Goal: Task Accomplishment & Management: Use online tool/utility

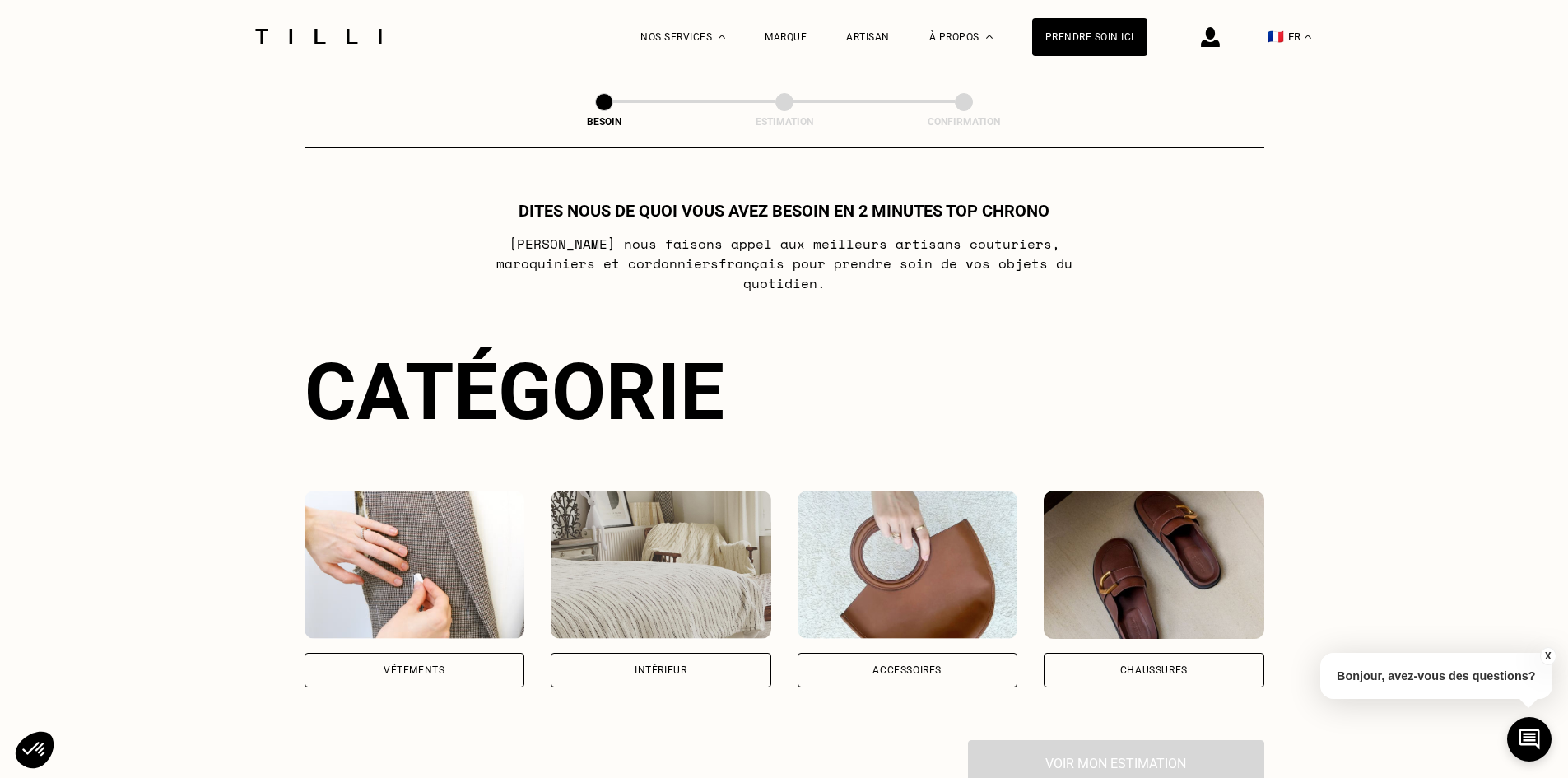
click at [393, 665] on div "Vêtements" at bounding box center [413, 669] width 61 height 10
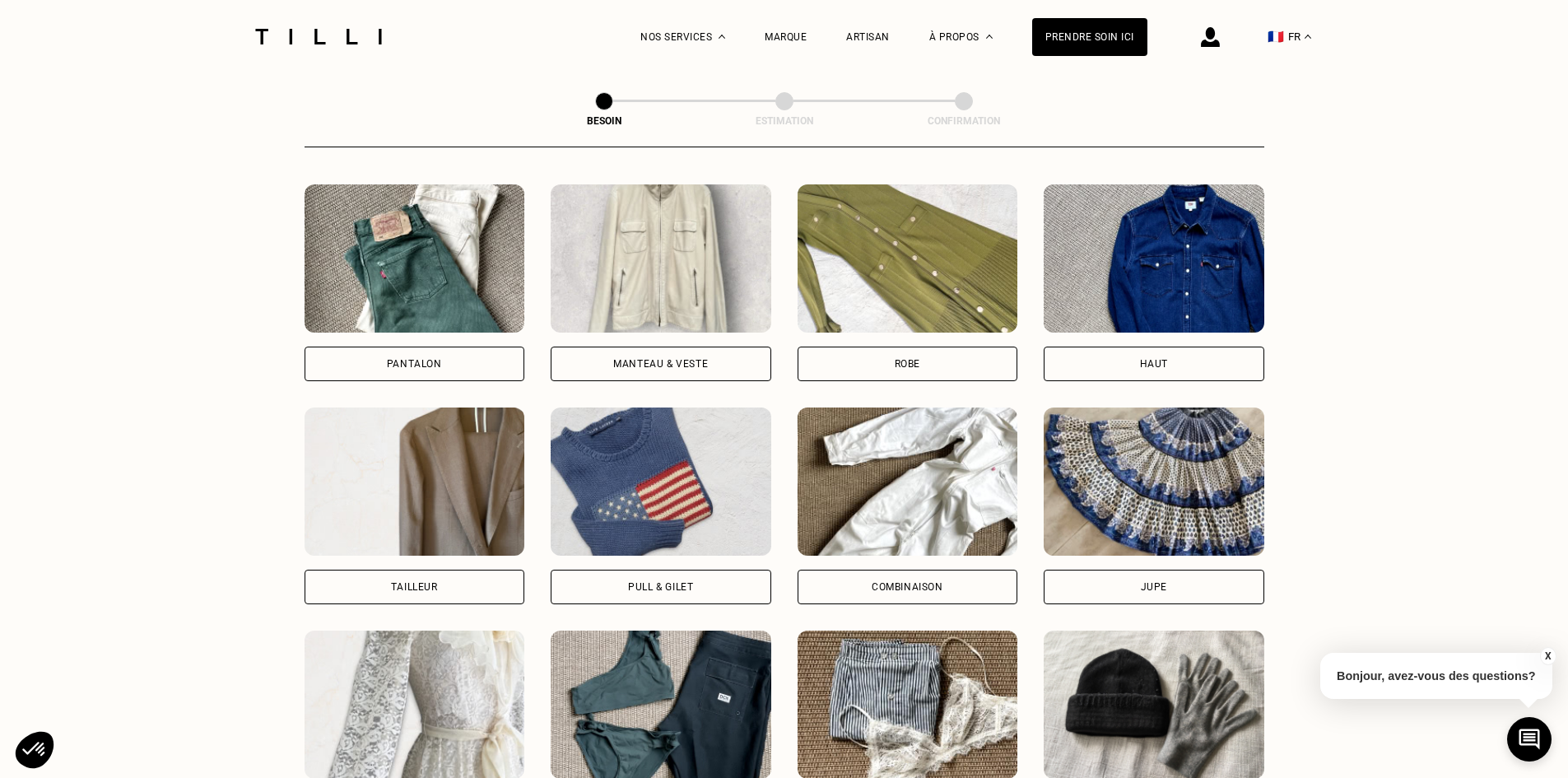
scroll to position [868, 0]
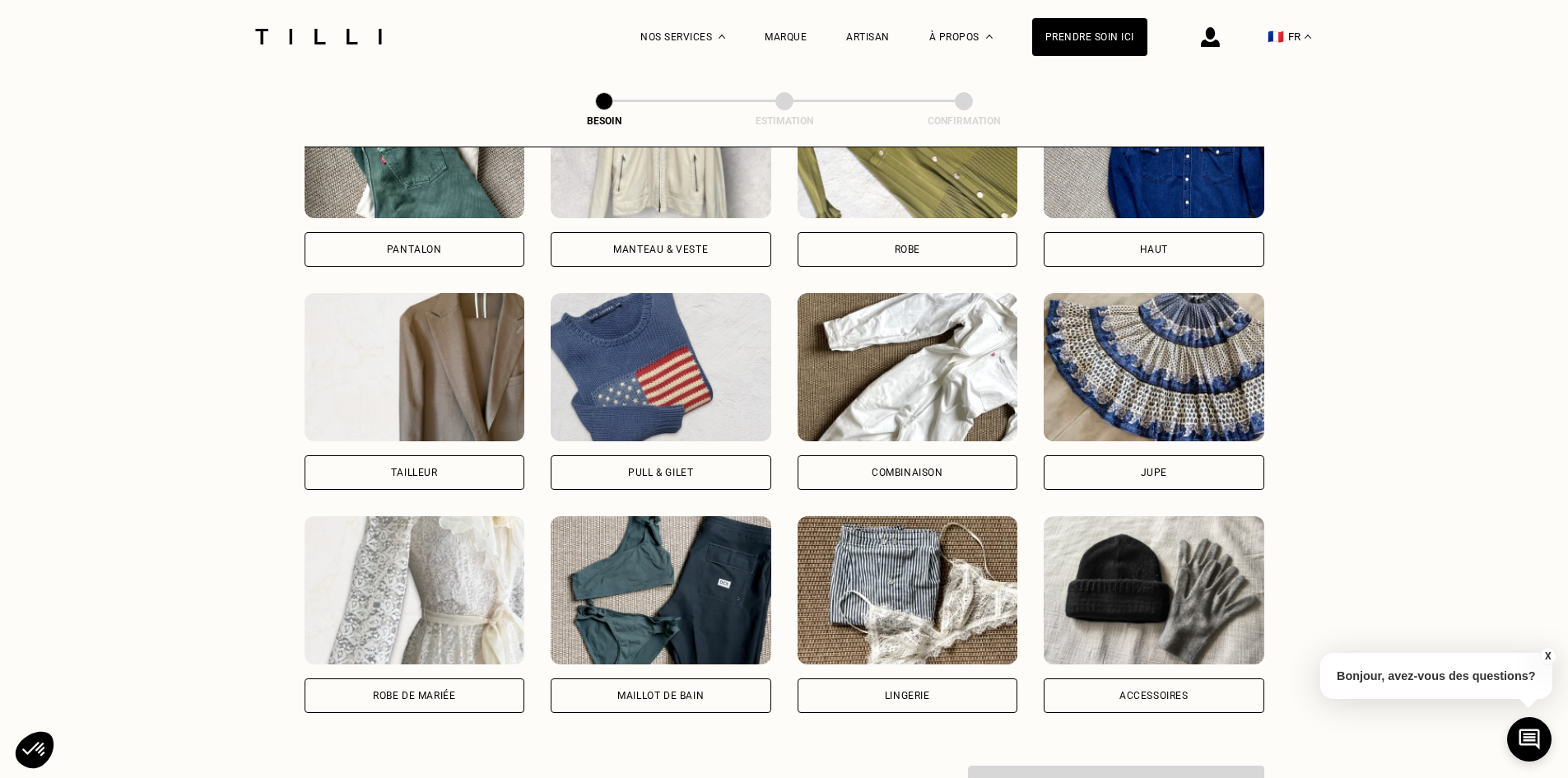
click at [925, 234] on div "Robe" at bounding box center [908, 250] width 221 height 34
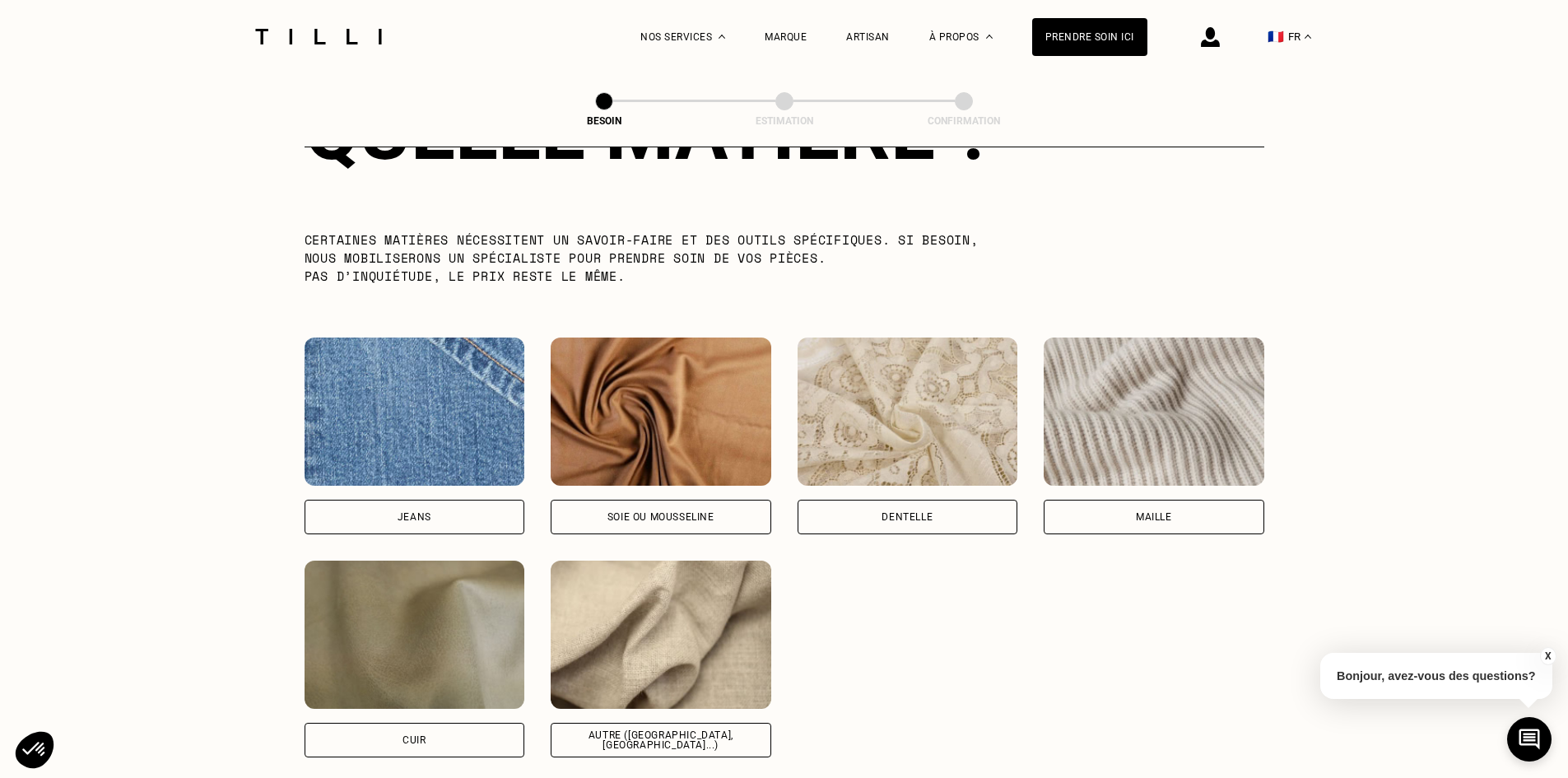
scroll to position [1654, 0]
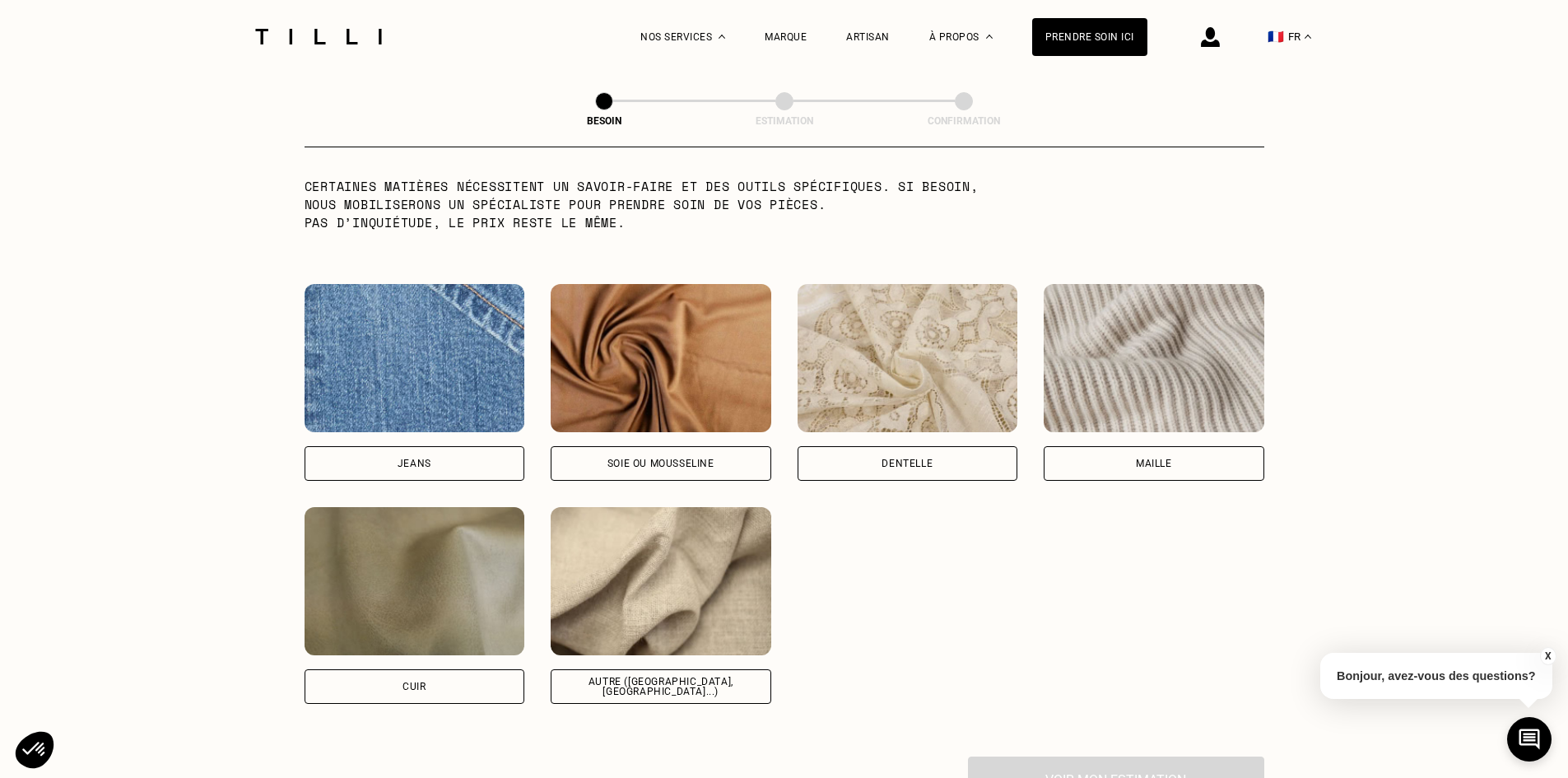
click at [654, 684] on div "Autre ([GEOGRAPHIC_DATA], [GEOGRAPHIC_DATA]...)" at bounding box center [661, 687] width 221 height 34
select select "FR"
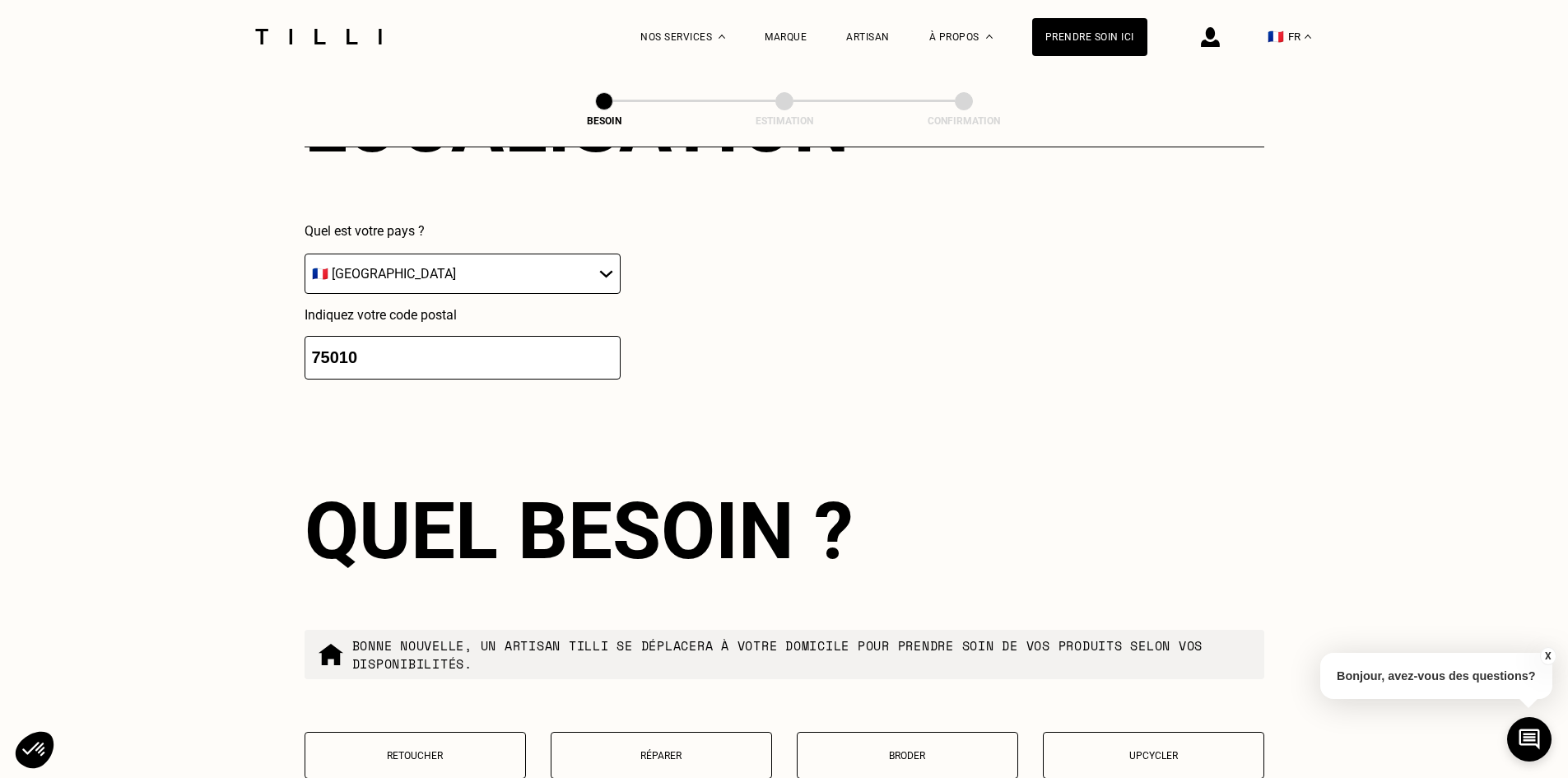
scroll to position [2652, 0]
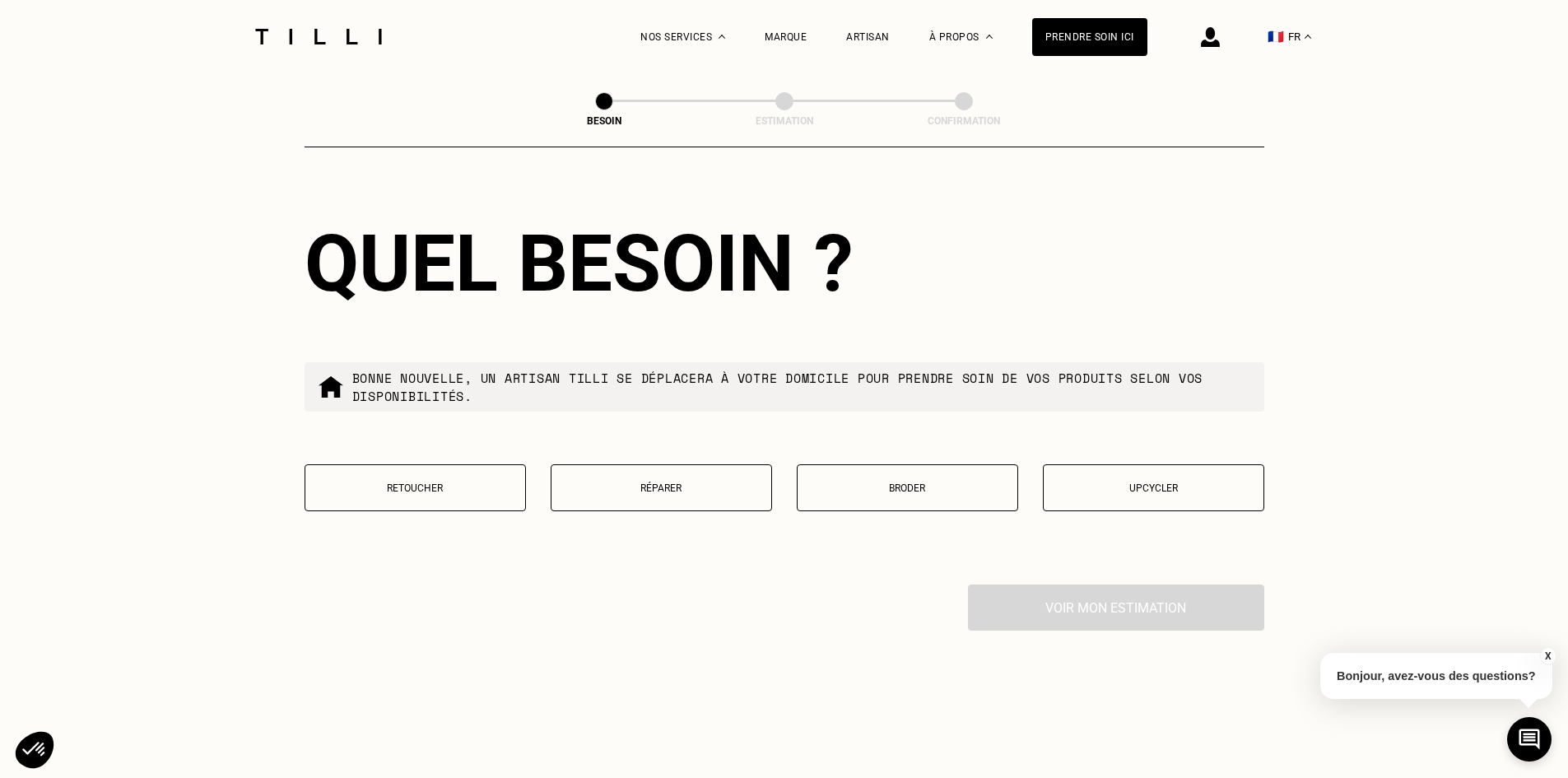
click at [617, 485] on p "Réparer" at bounding box center [661, 488] width 204 height 12
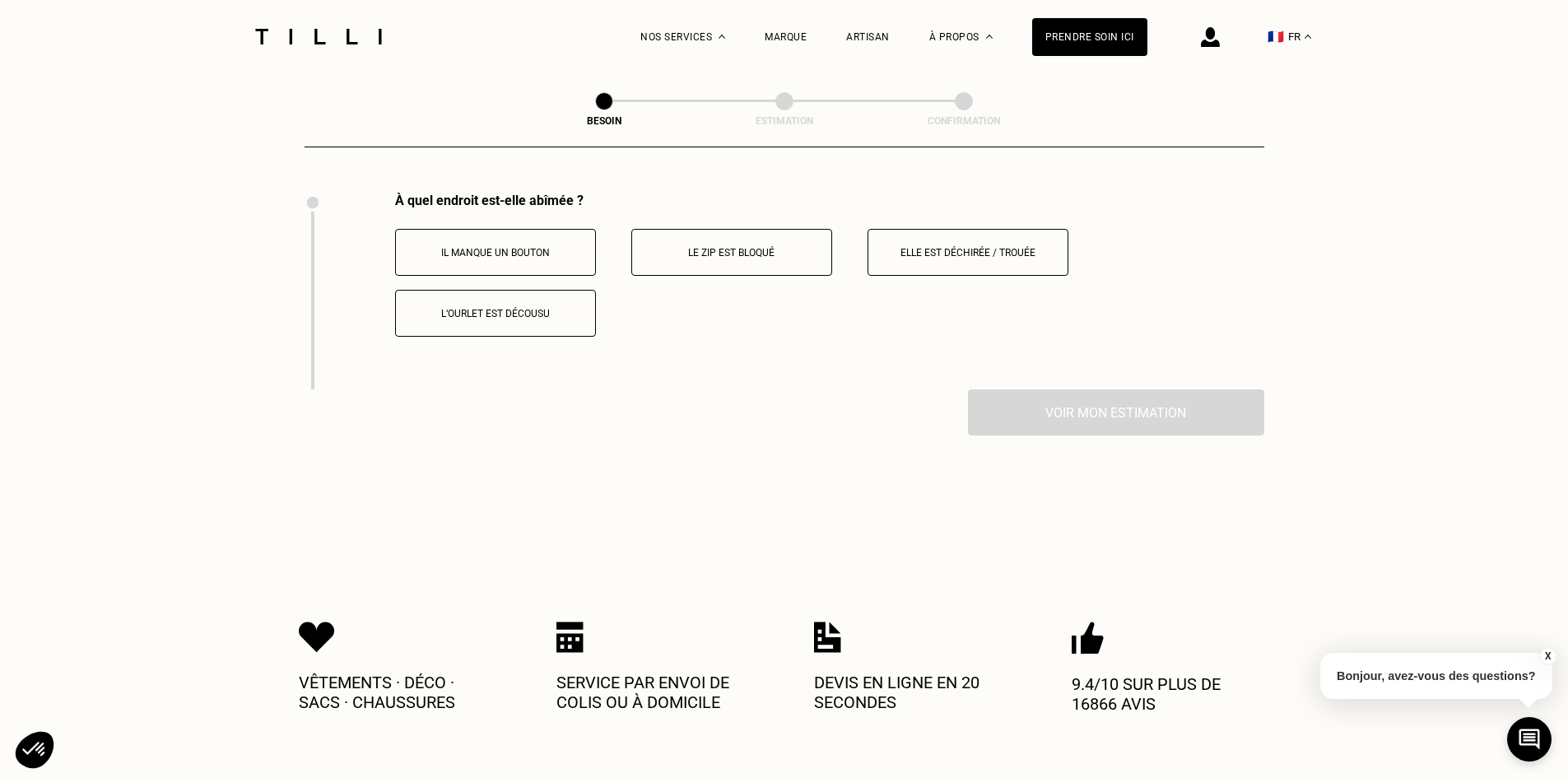
scroll to position [3044, 0]
click at [706, 246] on p "Le zip est bloqué" at bounding box center [732, 251] width 183 height 12
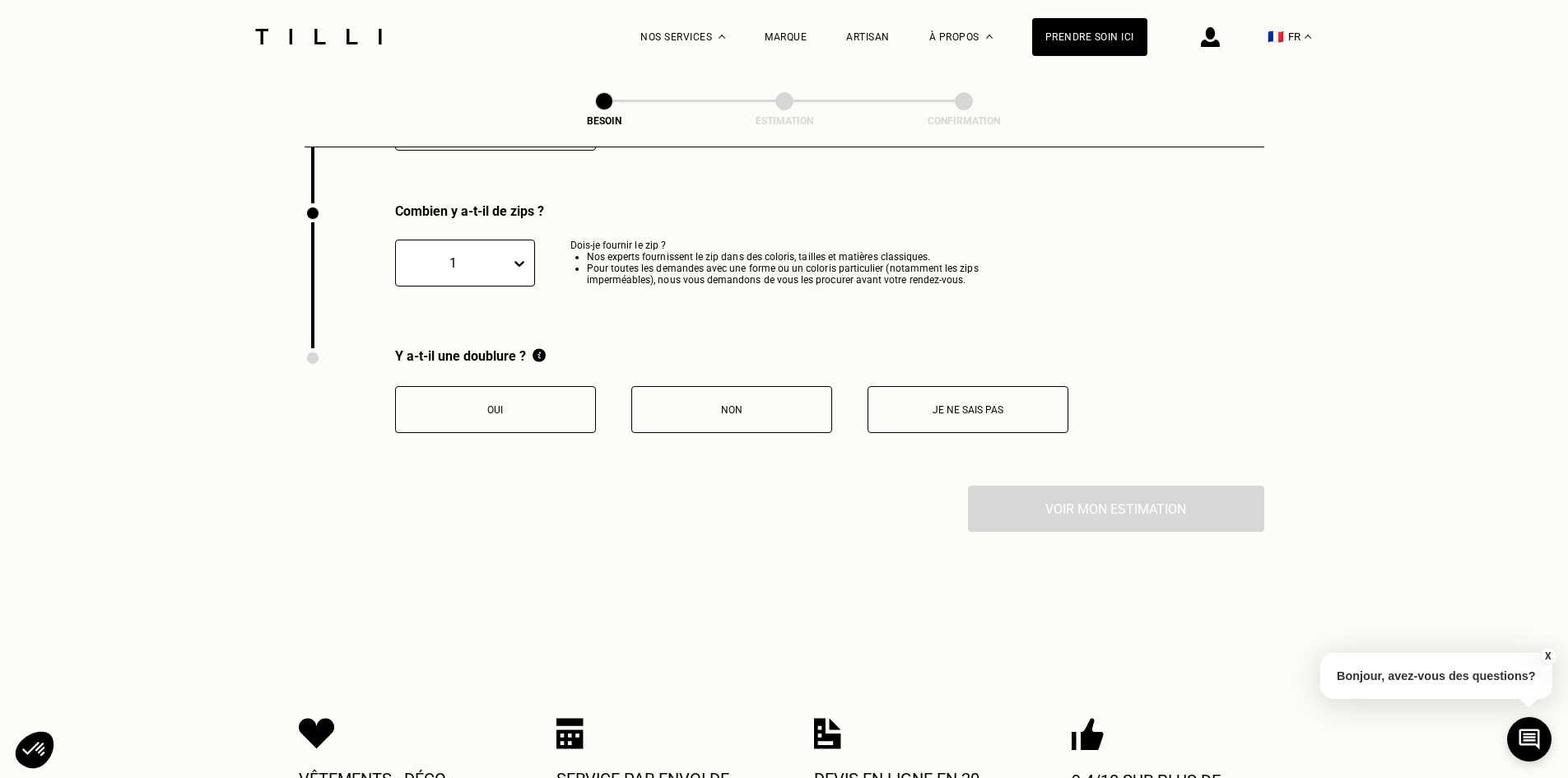
scroll to position [3240, 0]
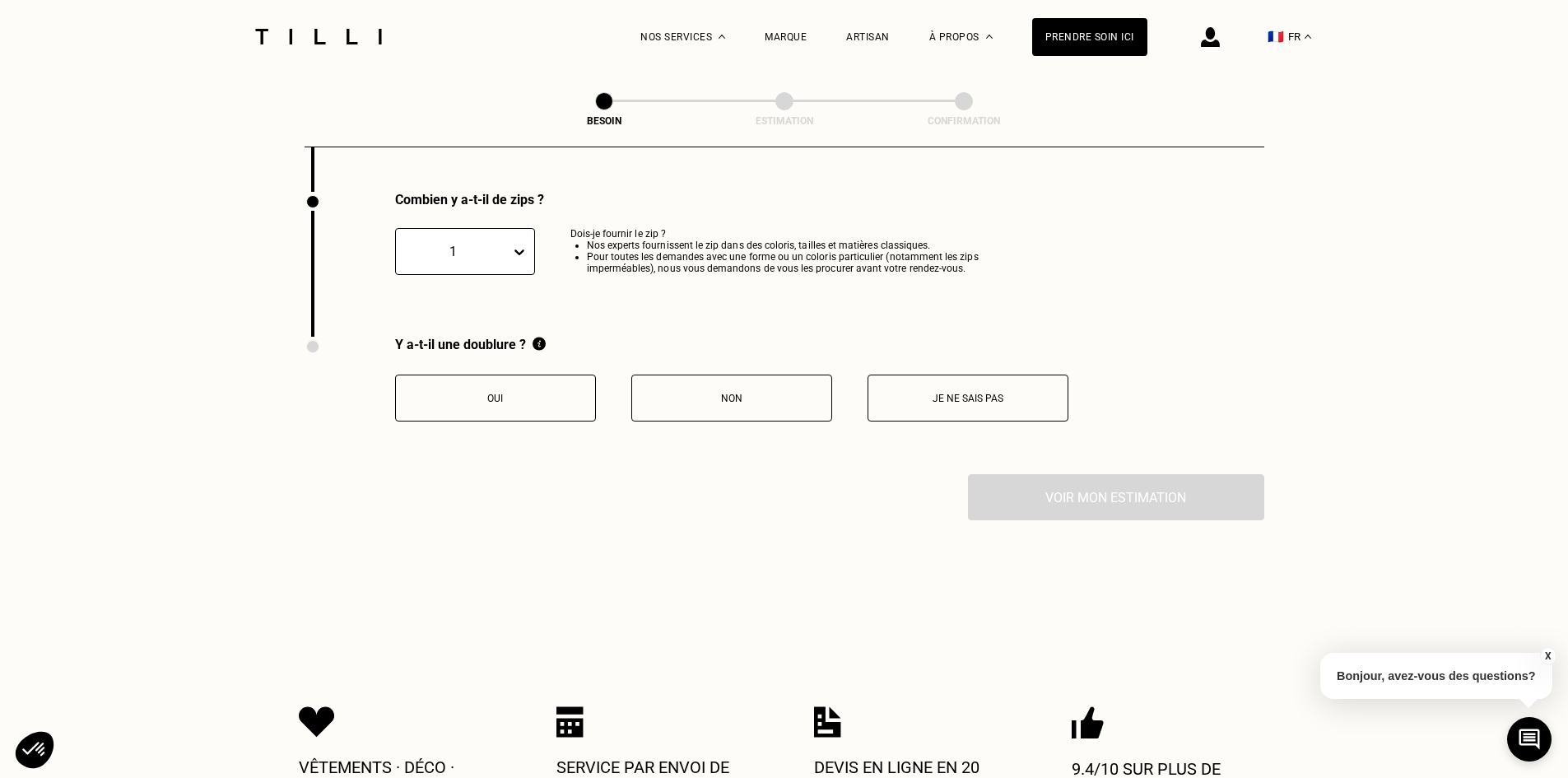
click at [506, 251] on div "1" at bounding box center [453, 251] width 114 height 19
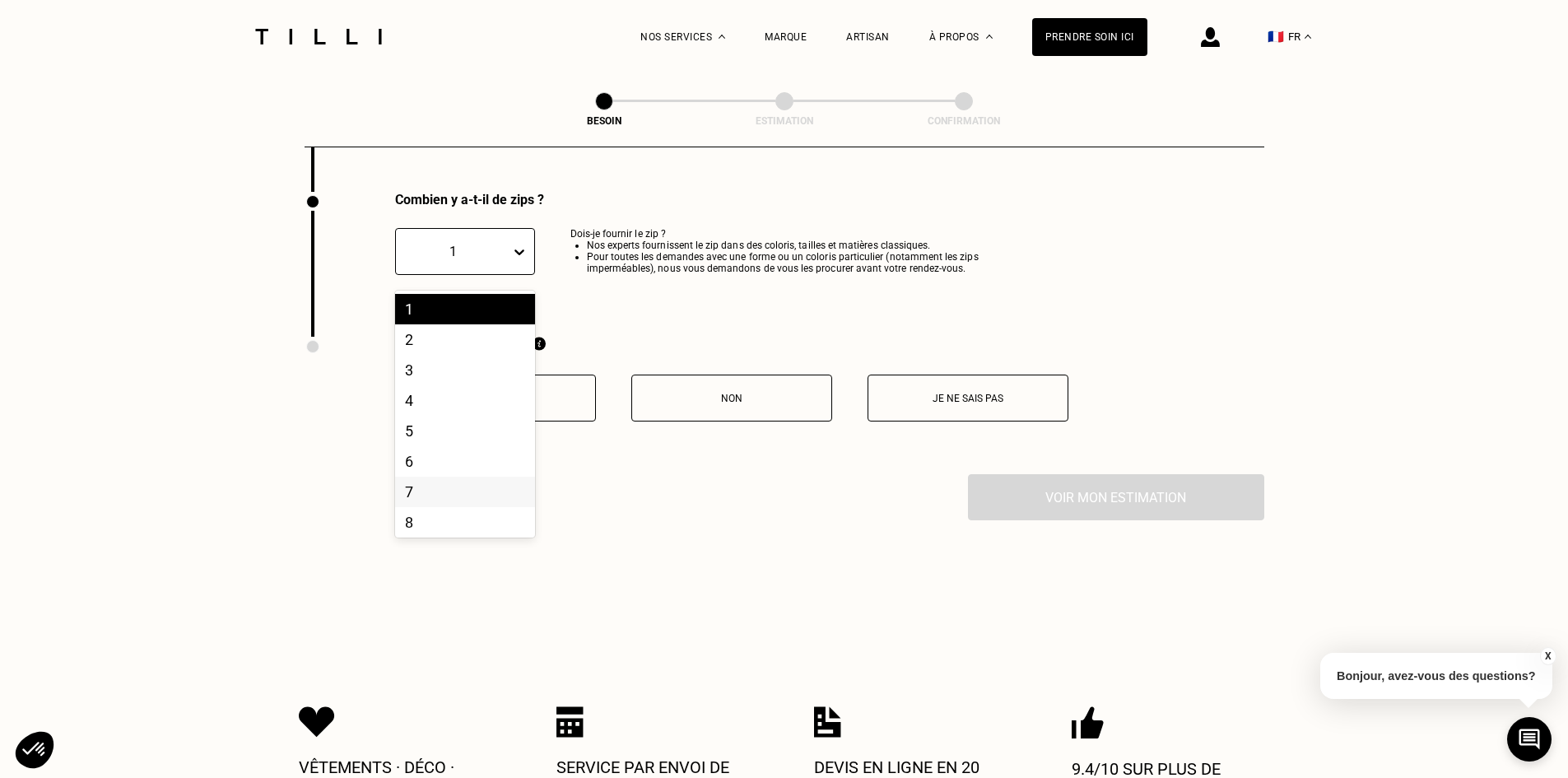
scroll to position [72, 0]
click at [428, 515] on div "10" at bounding box center [465, 519] width 140 height 31
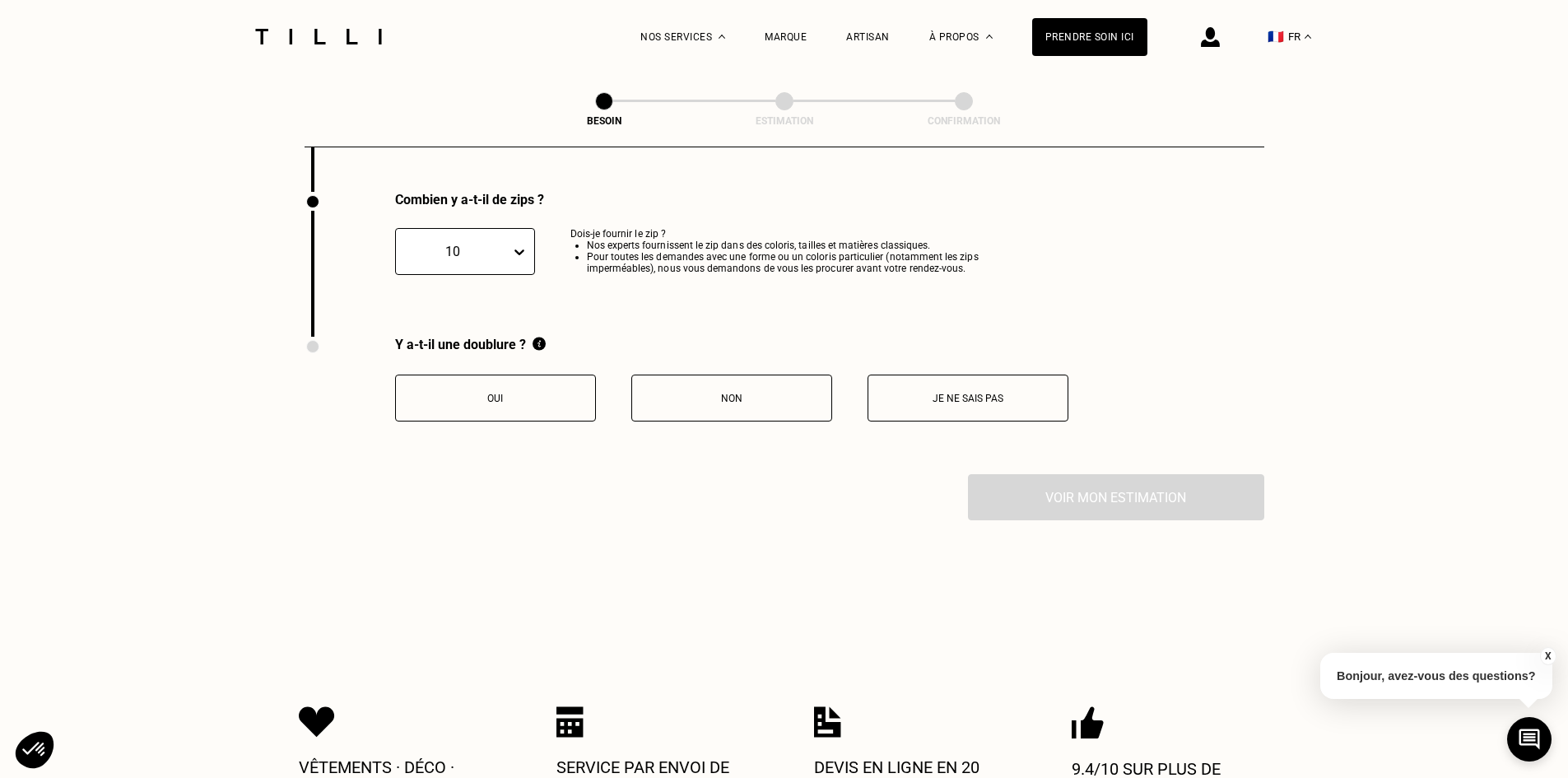
click at [543, 403] on button "Oui" at bounding box center [496, 398] width 201 height 47
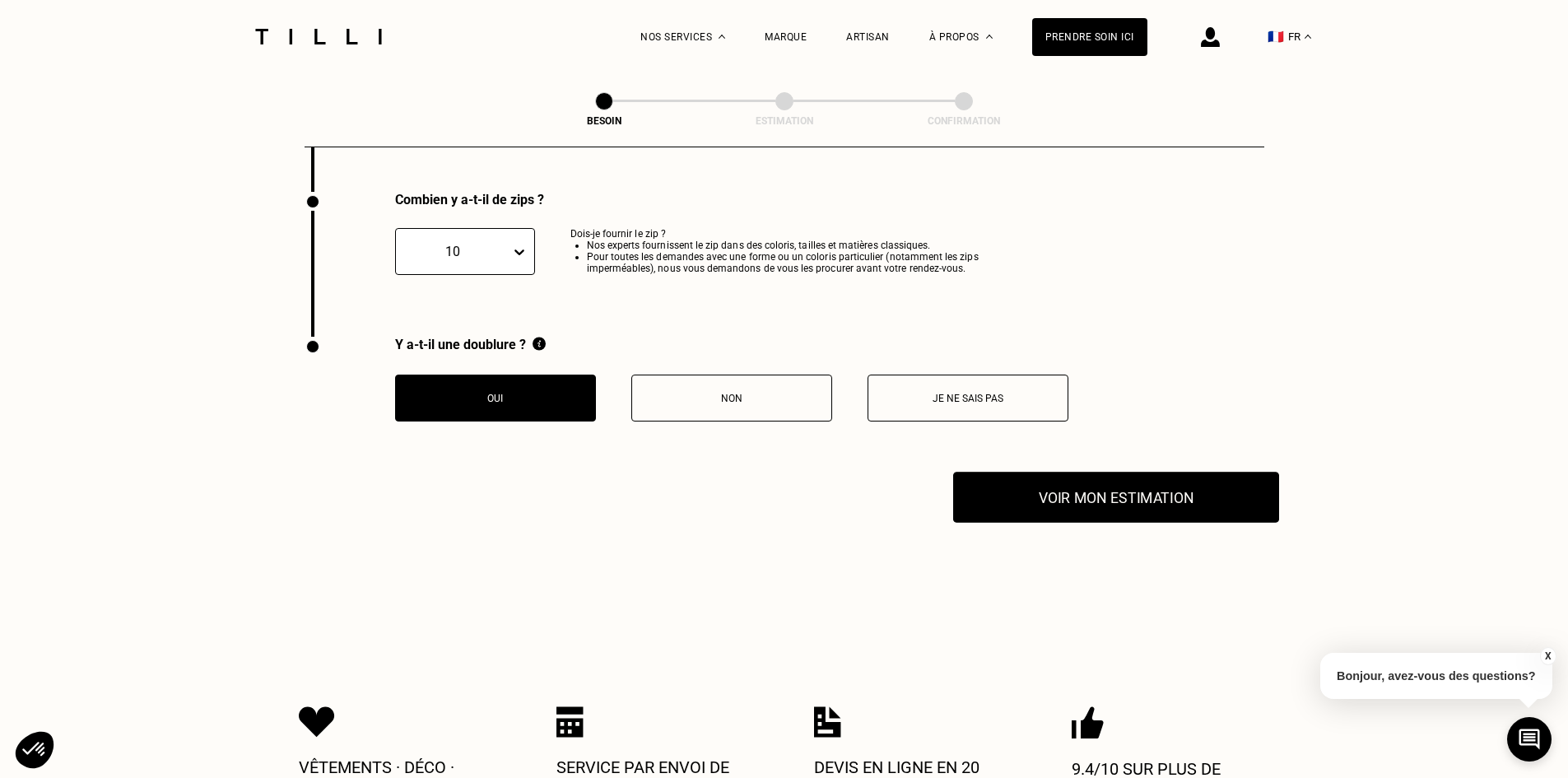
click at [1050, 502] on button "Voir mon estimation" at bounding box center [1116, 497] width 326 height 51
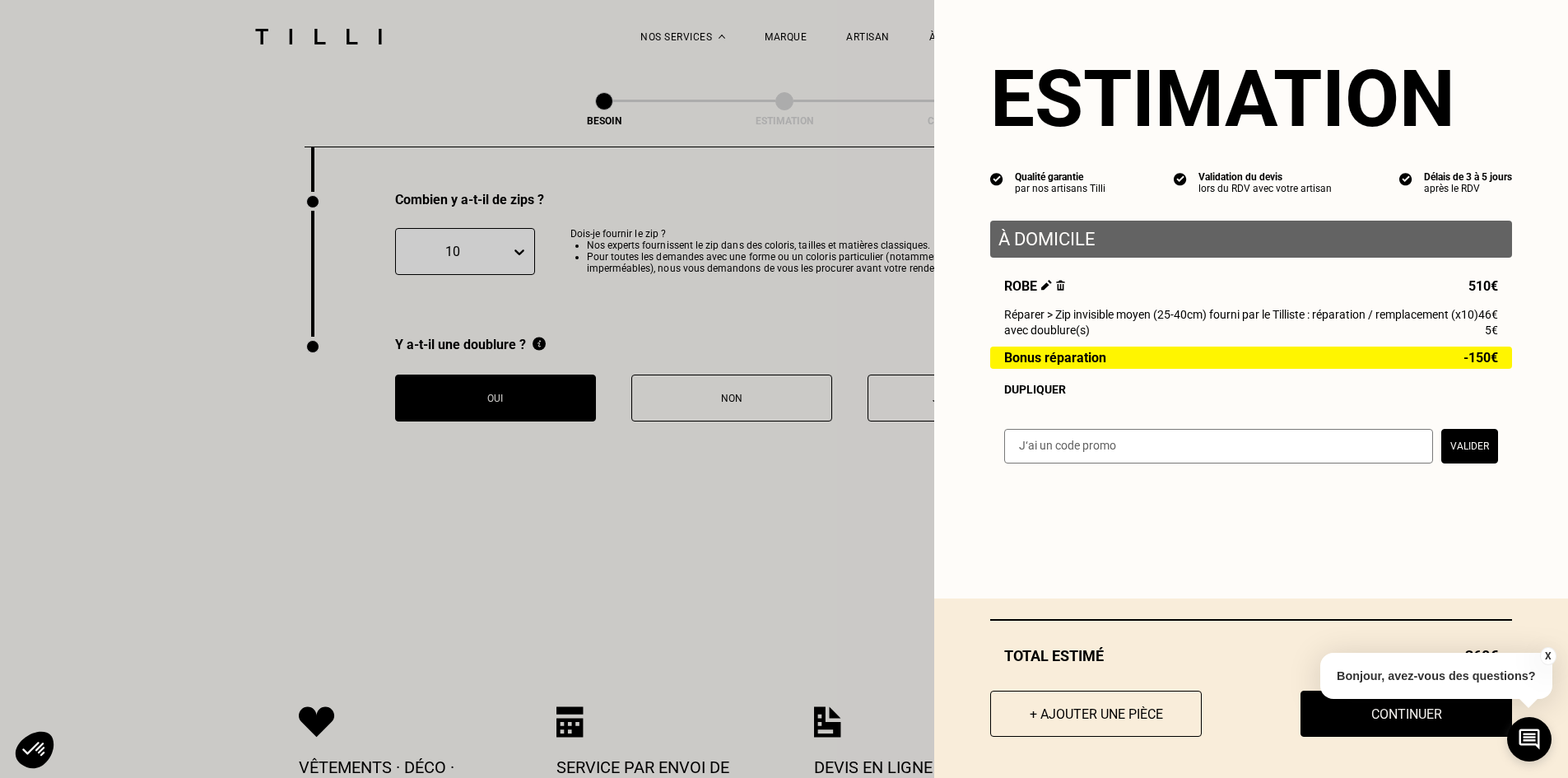
click at [1545, 653] on button "X" at bounding box center [1547, 656] width 16 height 18
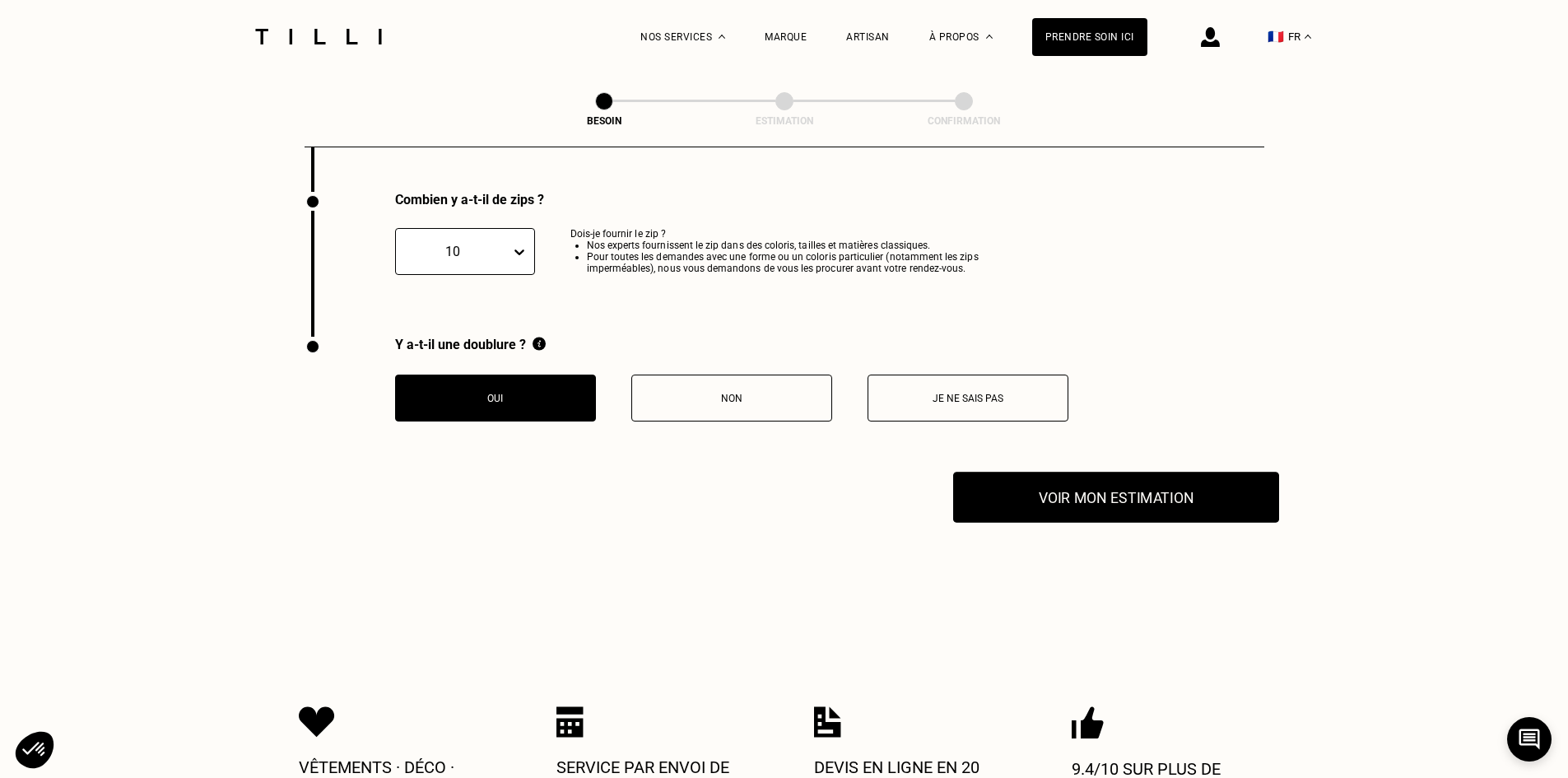
click at [1123, 488] on button "Voir mon estimation" at bounding box center [1116, 497] width 326 height 51
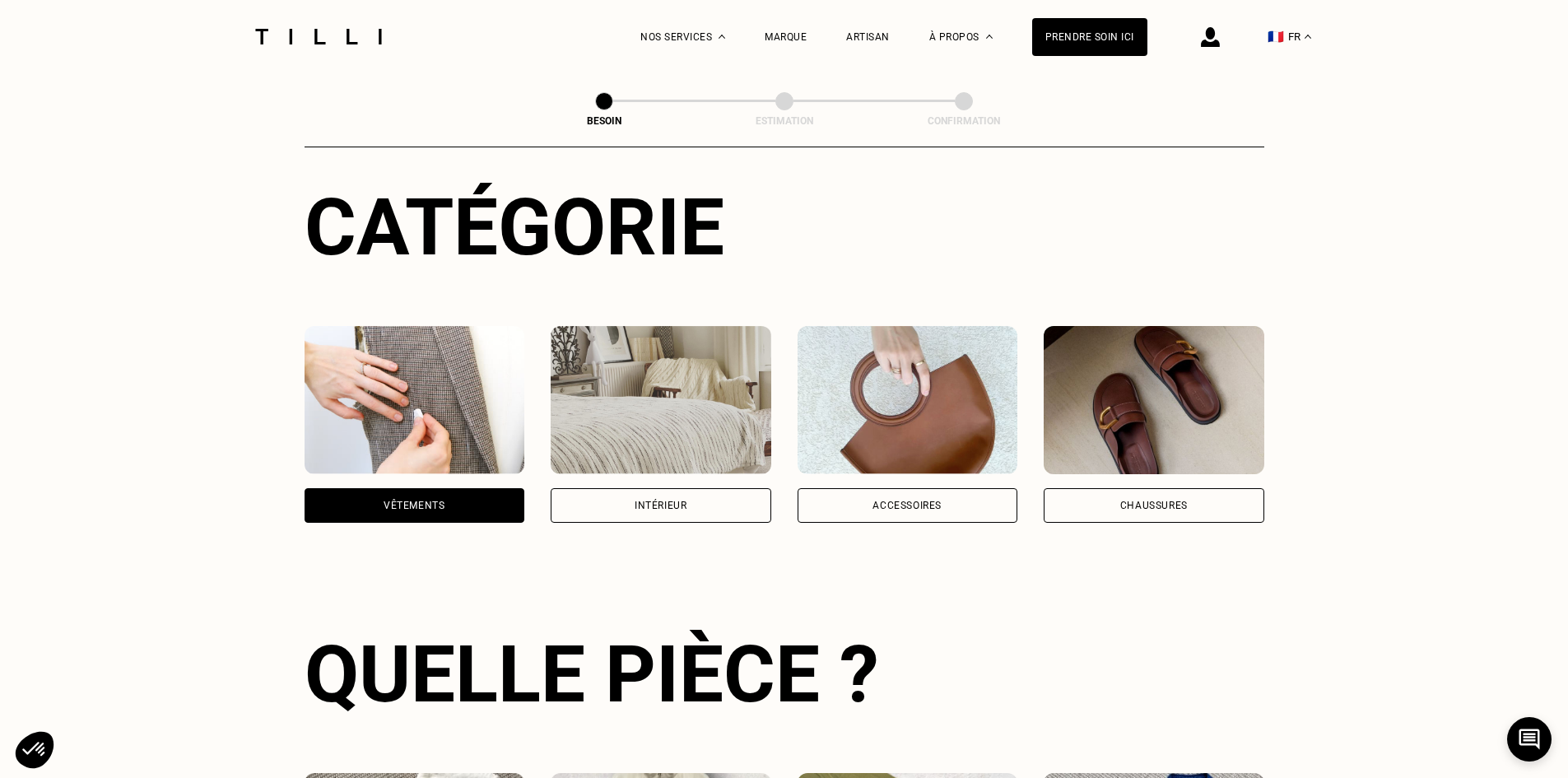
scroll to position [0, 0]
